Goal: Check status

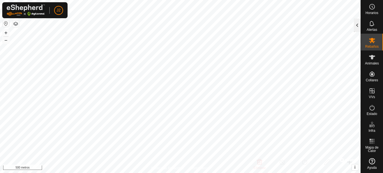
click at [357, 23] on div at bounding box center [357, 24] width 7 height 13
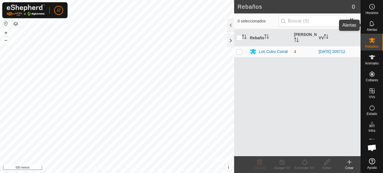
click at [372, 22] on icon at bounding box center [371, 23] width 4 height 5
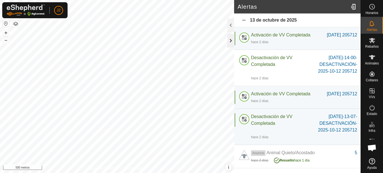
click at [231, 36] on div at bounding box center [230, 40] width 7 height 13
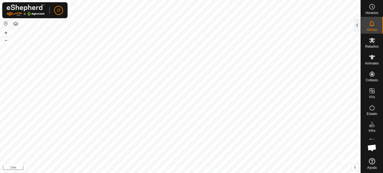
click at [89, 173] on html "J2 Horarios Alertas Rebaños Animales Collares VVs Estado Infra Mapa de Calor Ay…" at bounding box center [191, 86] width 383 height 173
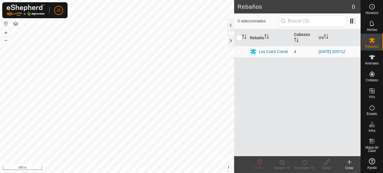
click at [231, 40] on div at bounding box center [230, 40] width 7 height 13
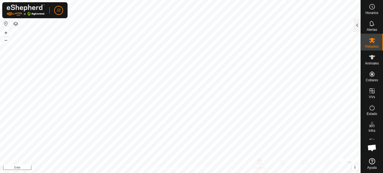
click at [269, 173] on html "J2 Horarios Alertas Rebaños Animales Collares VVs Estado Infra Mapa de Calor Ay…" at bounding box center [191, 86] width 383 height 173
